Goal: Check status: Check status

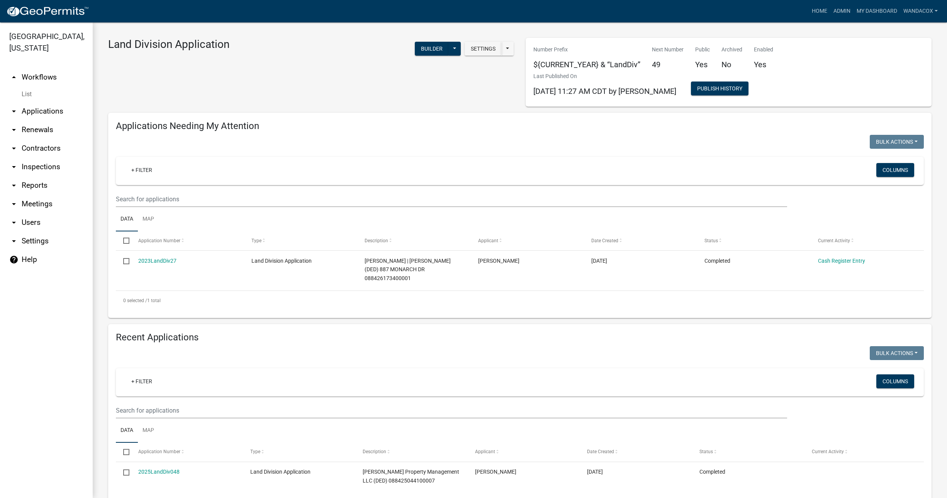
click at [32, 102] on link "arrow_drop_down Applications" at bounding box center [46, 111] width 93 height 19
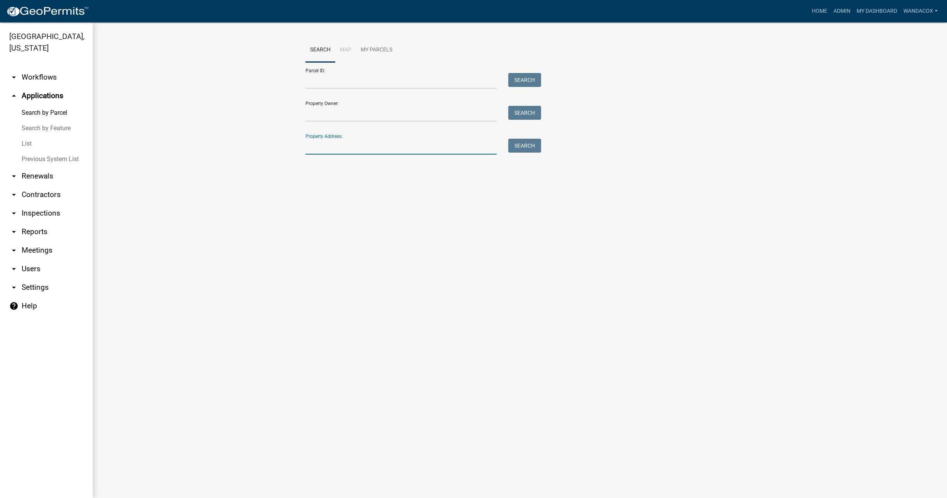
click at [403, 142] on input "Property Address:" at bounding box center [400, 147] width 191 height 16
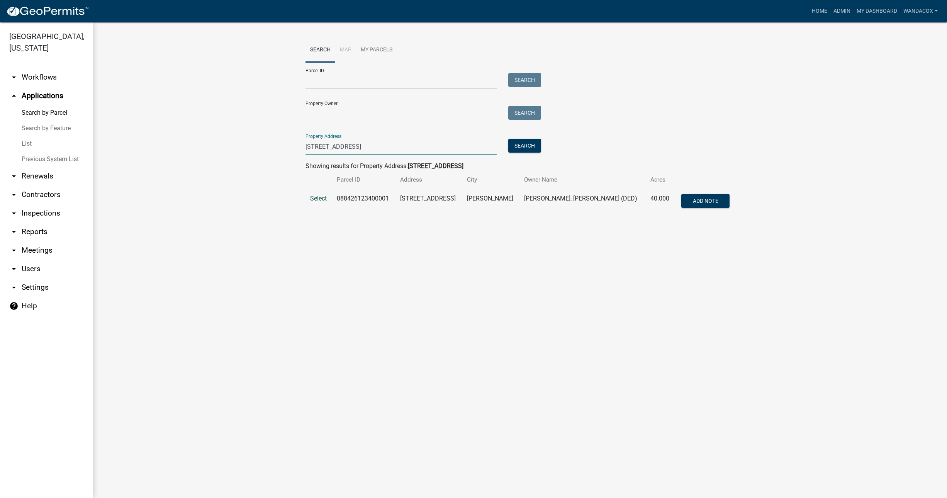
type input "[STREET_ADDRESS]"
click at [311, 199] on span "Select" at bounding box center [318, 198] width 17 height 7
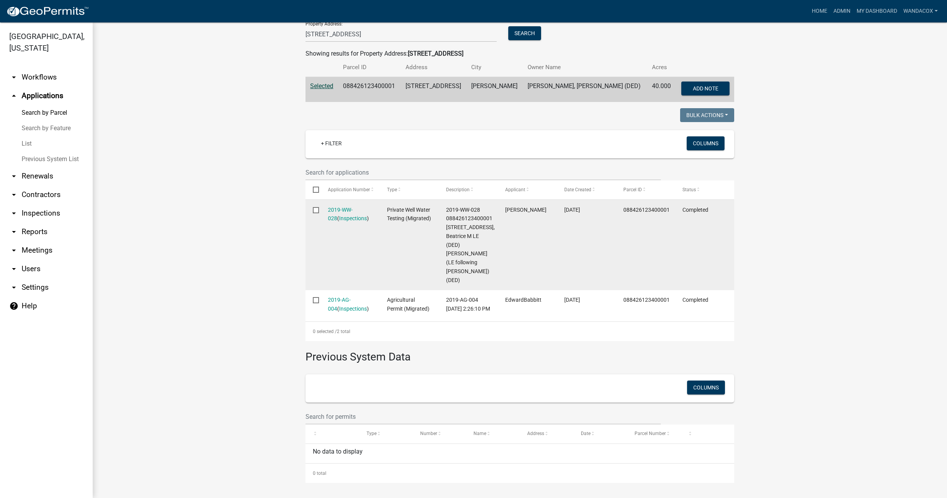
scroll to position [121, 0]
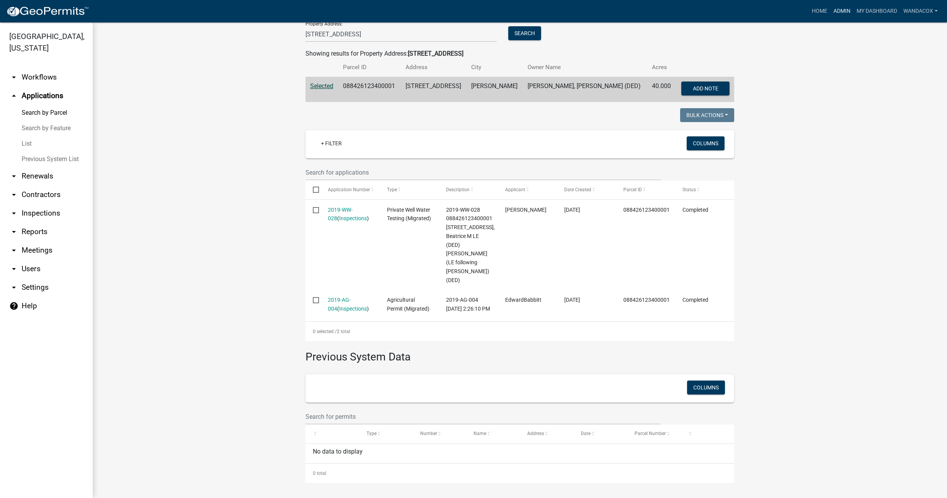
click at [835, 15] on link "Admin" at bounding box center [841, 11] width 23 height 15
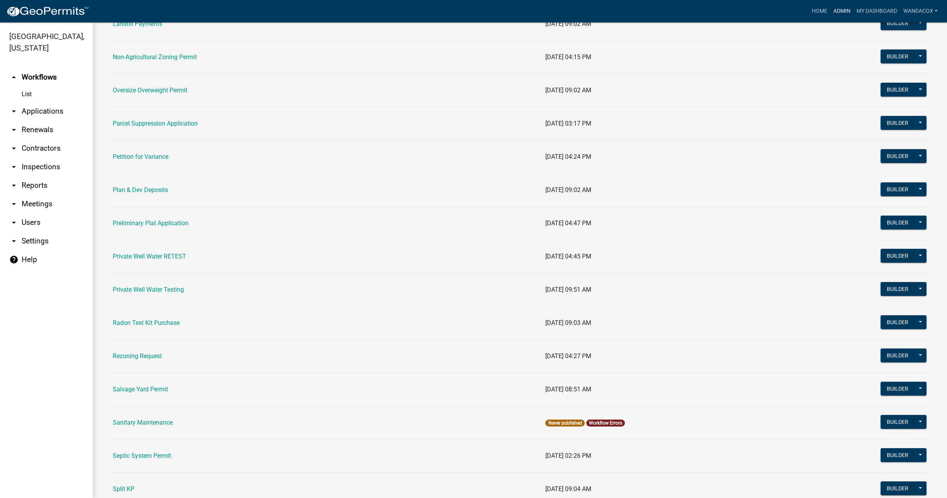
scroll to position [786, 0]
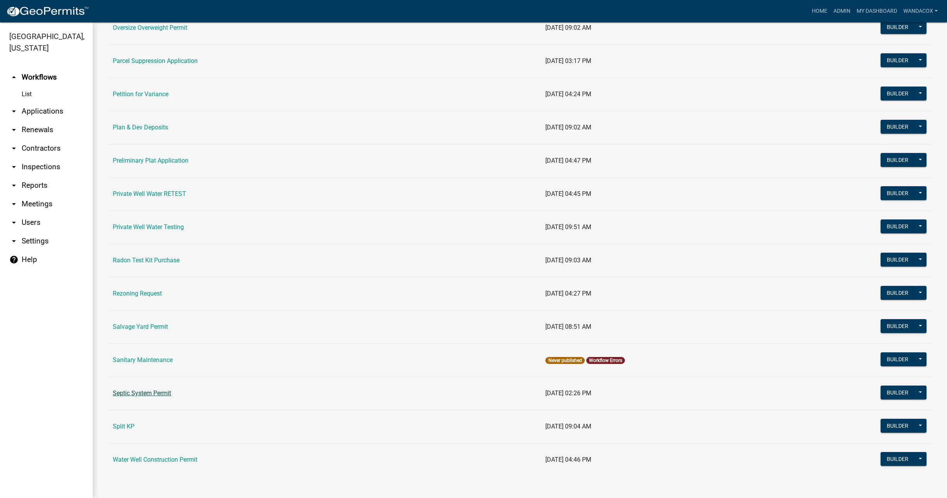
click at [160, 391] on link "Septic System Permit" at bounding box center [142, 392] width 58 height 7
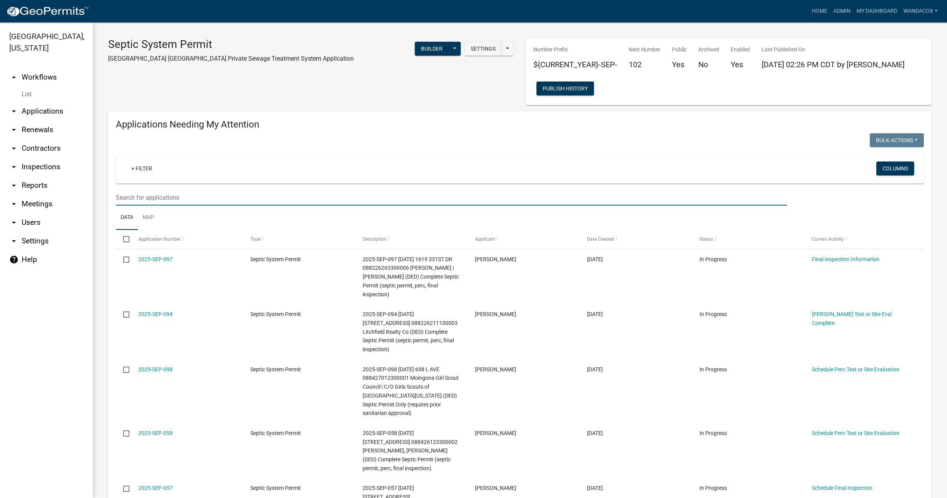
click at [145, 197] on input "text" at bounding box center [451, 198] width 671 height 16
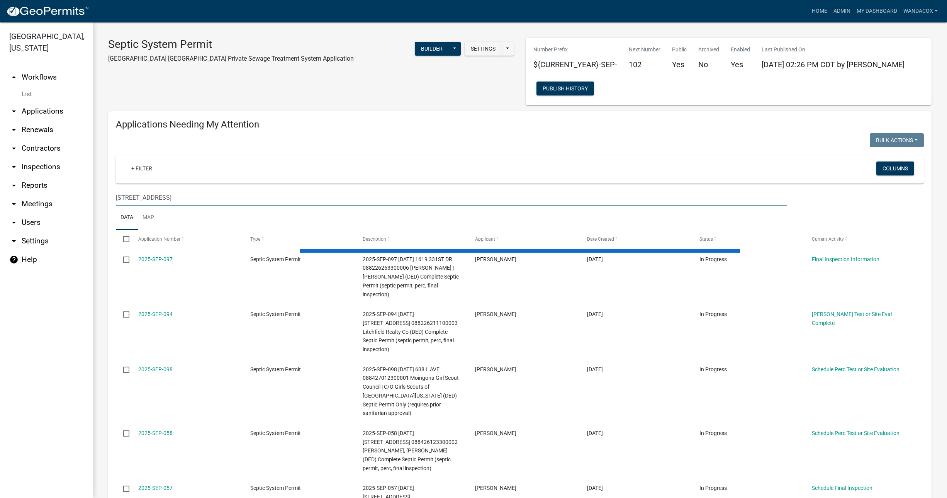
type input "[STREET_ADDRESS]"
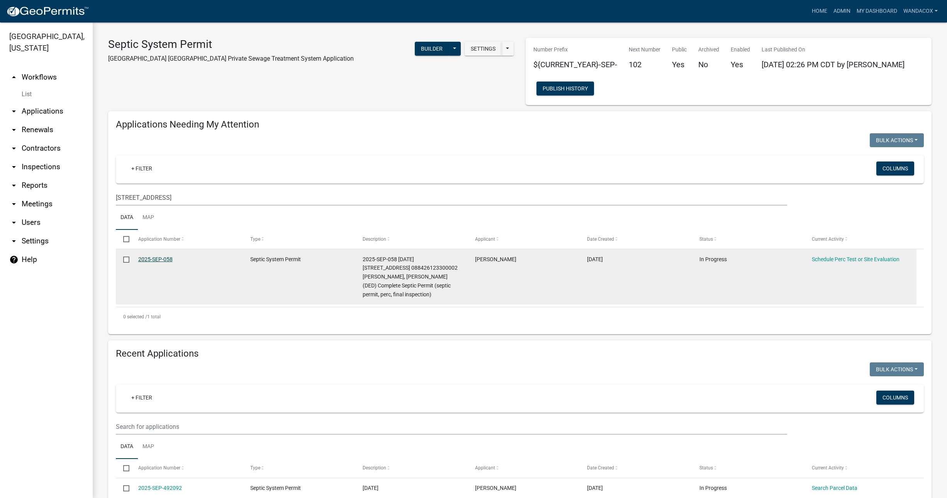
click at [164, 259] on link "2025-SEP-058" at bounding box center [155, 259] width 34 height 6
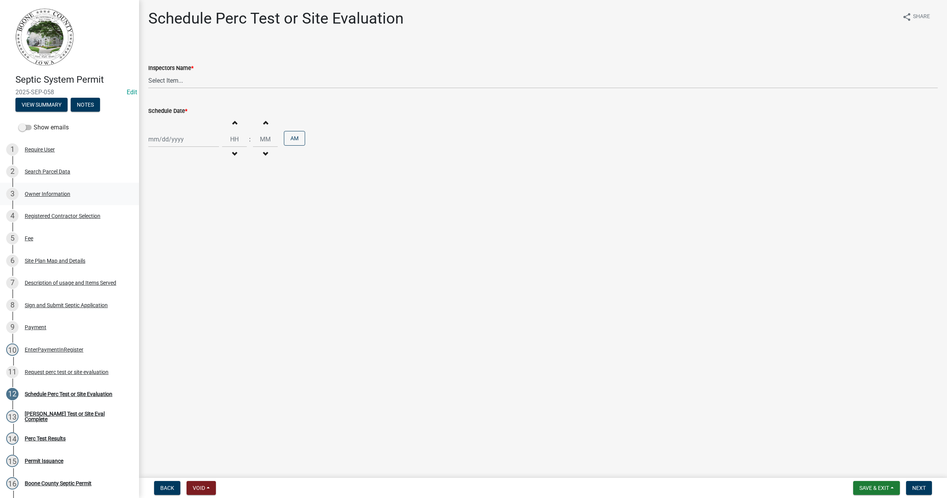
click at [42, 191] on div "Owner Information" at bounding box center [48, 193] width 46 height 5
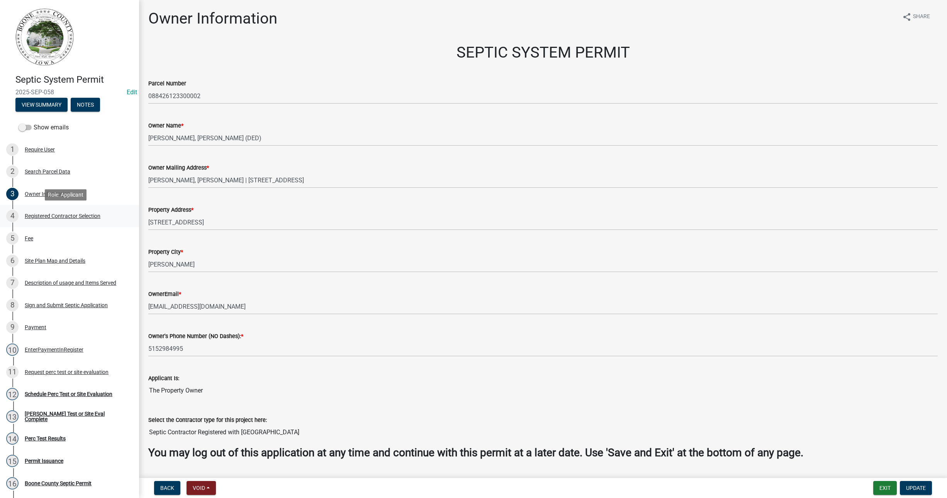
click at [40, 213] on div "Registered Contractor Selection" at bounding box center [63, 215] width 76 height 5
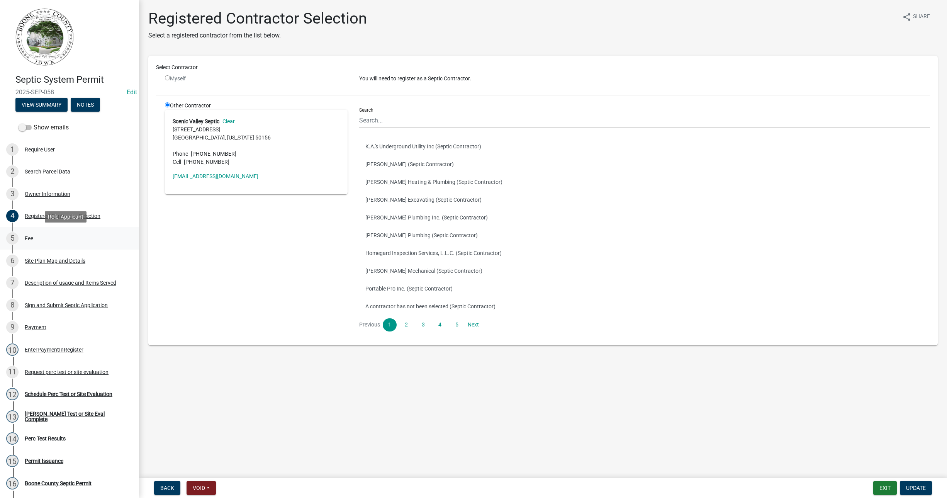
click at [28, 239] on div "Fee" at bounding box center [29, 238] width 8 height 5
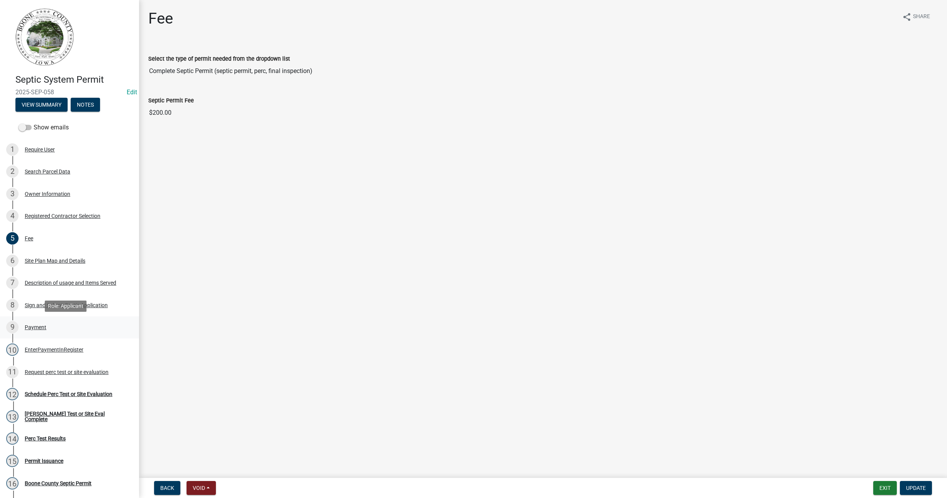
click at [31, 326] on div "Payment" at bounding box center [36, 326] width 22 height 5
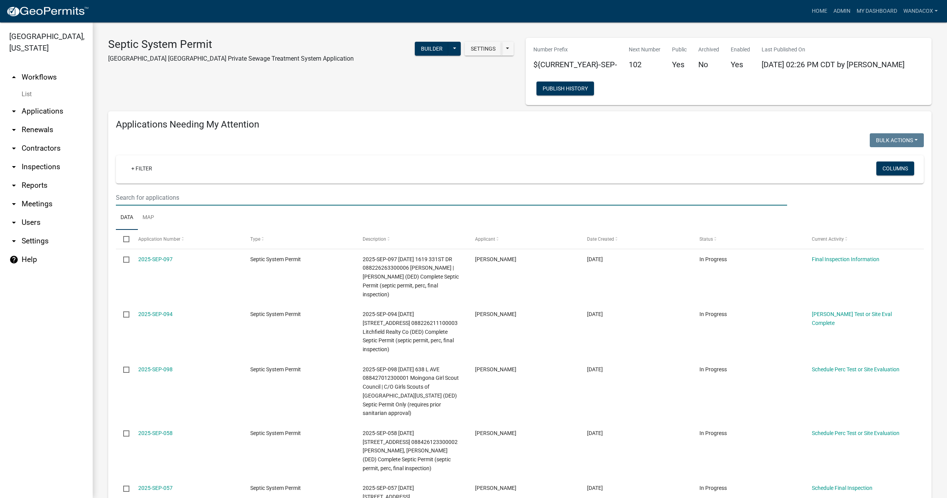
click at [152, 195] on input "text" at bounding box center [451, 198] width 671 height 16
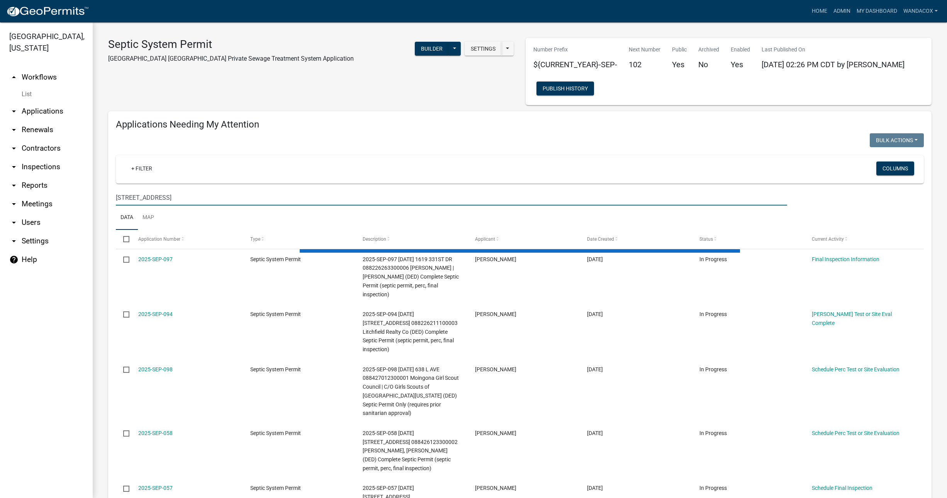
type input "[STREET_ADDRESS]"
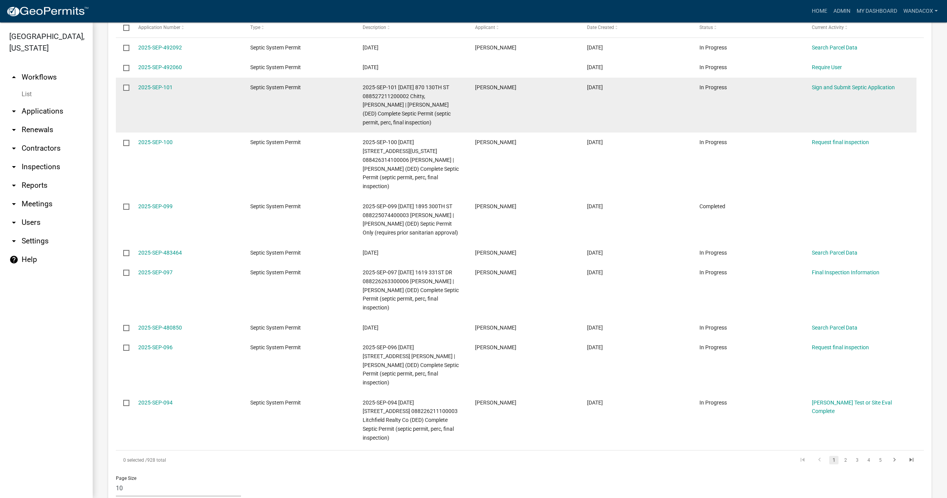
scroll to position [441, 0]
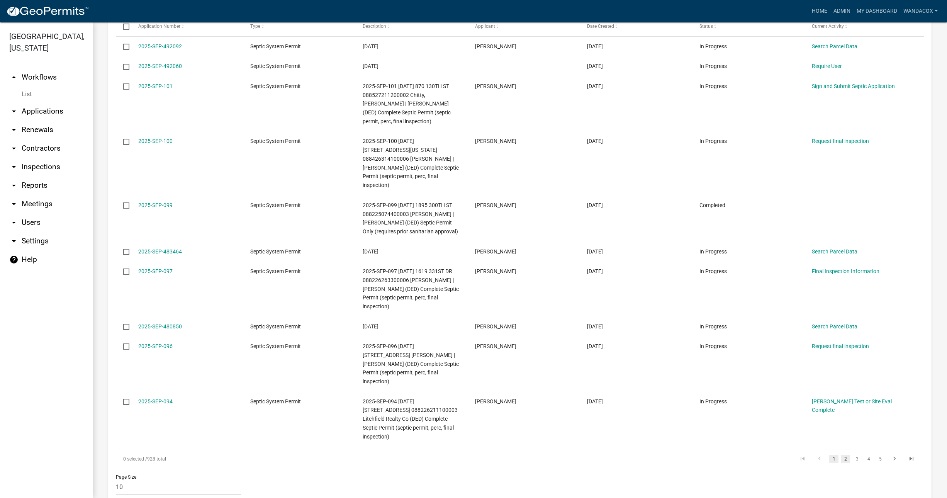
click at [841, 454] on link "2" at bounding box center [845, 458] width 9 height 8
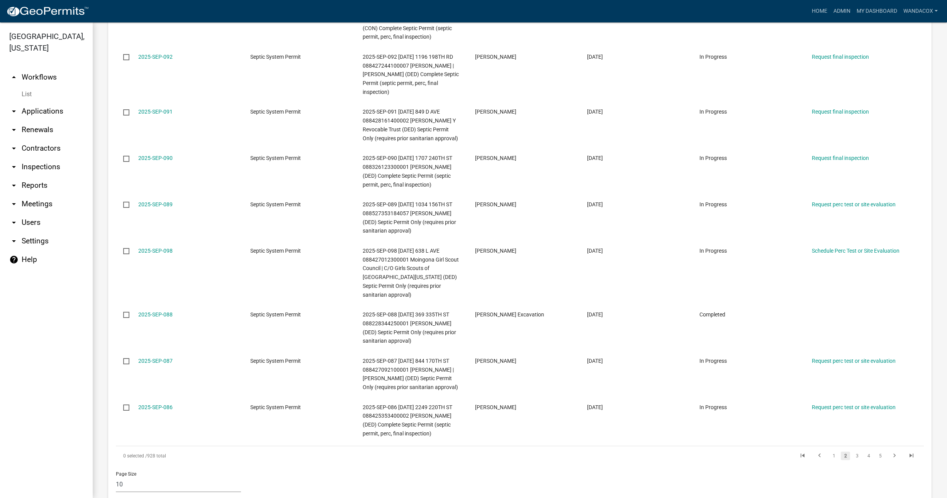
scroll to position [547, 0]
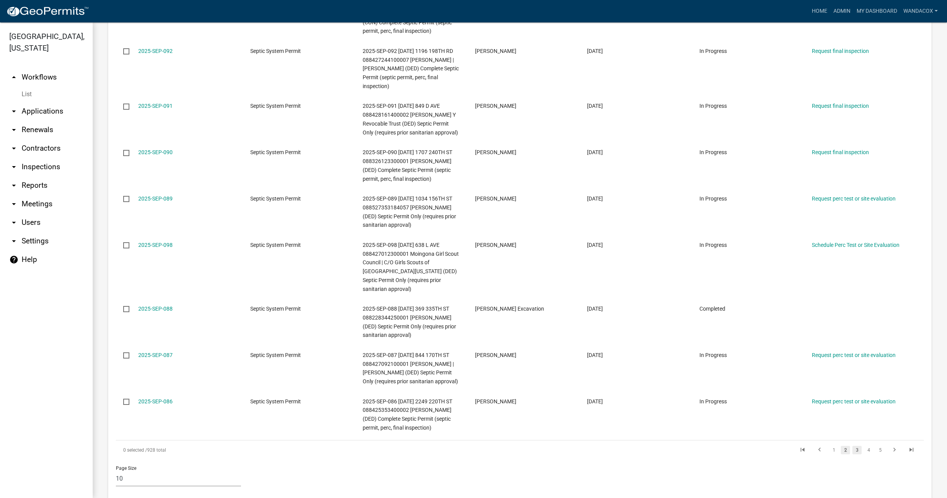
click at [852, 446] on link "3" at bounding box center [856, 450] width 9 height 8
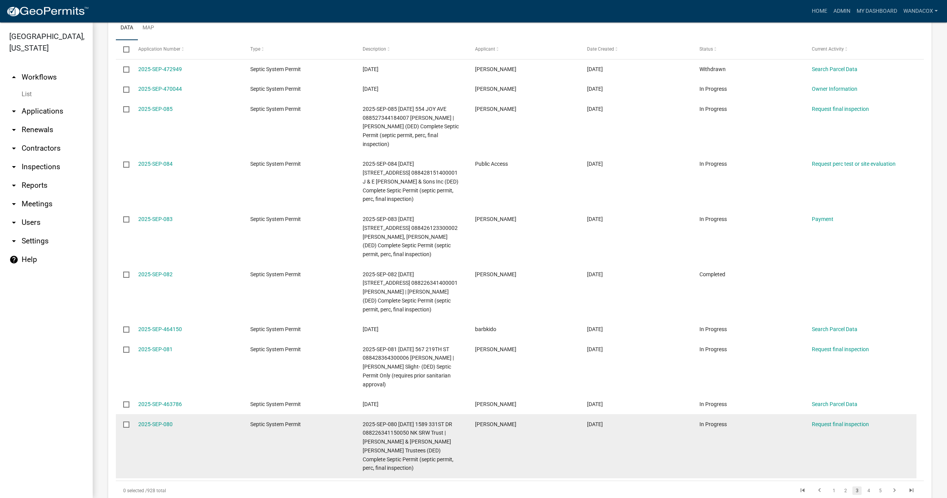
scroll to position [402, 0]
